Goal: Information Seeking & Learning: Learn about a topic

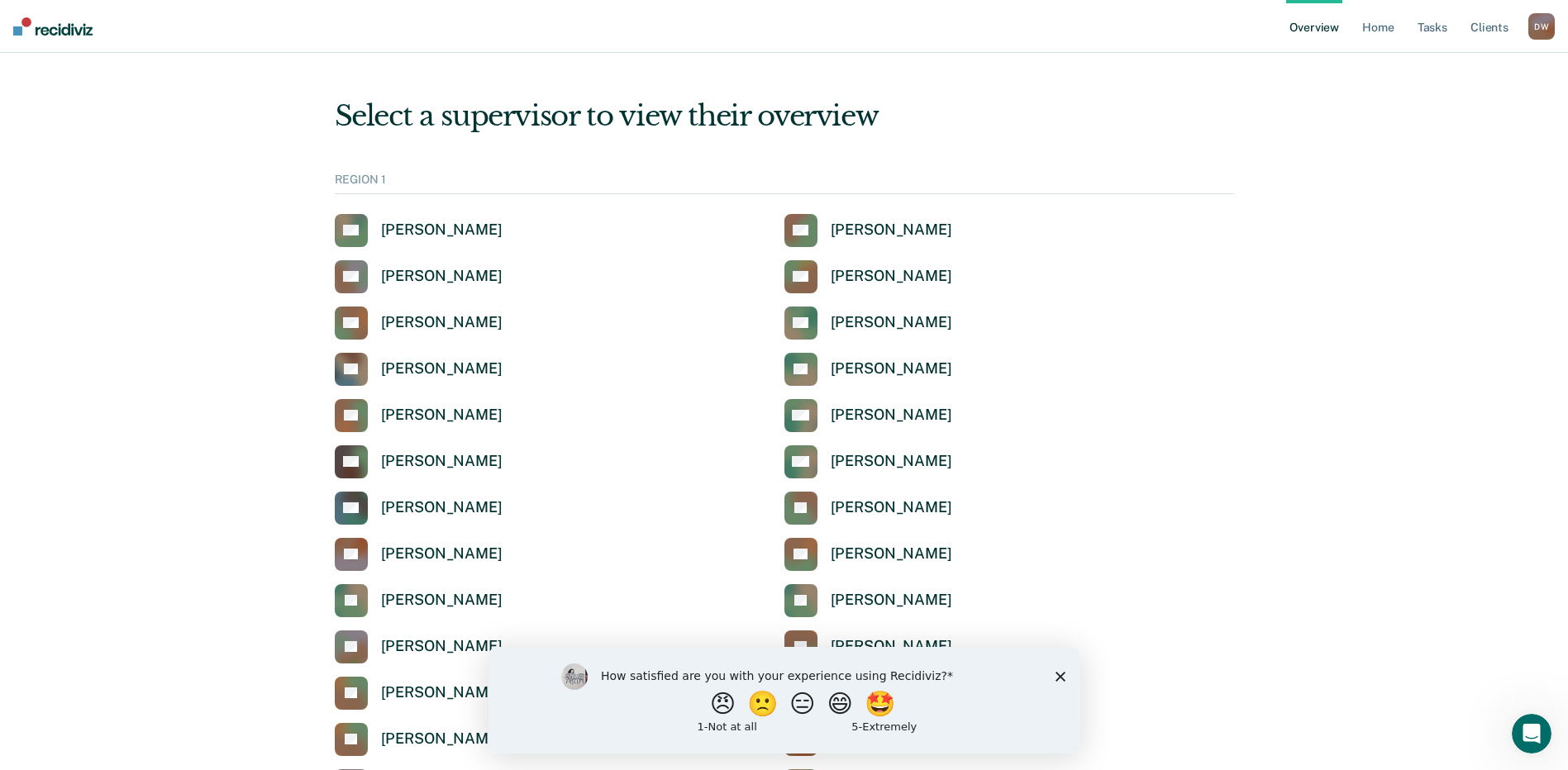
click at [1060, 675] on polygon "Close survey" at bounding box center [1060, 676] width 9 height 9
